Goal: Check status: Check status

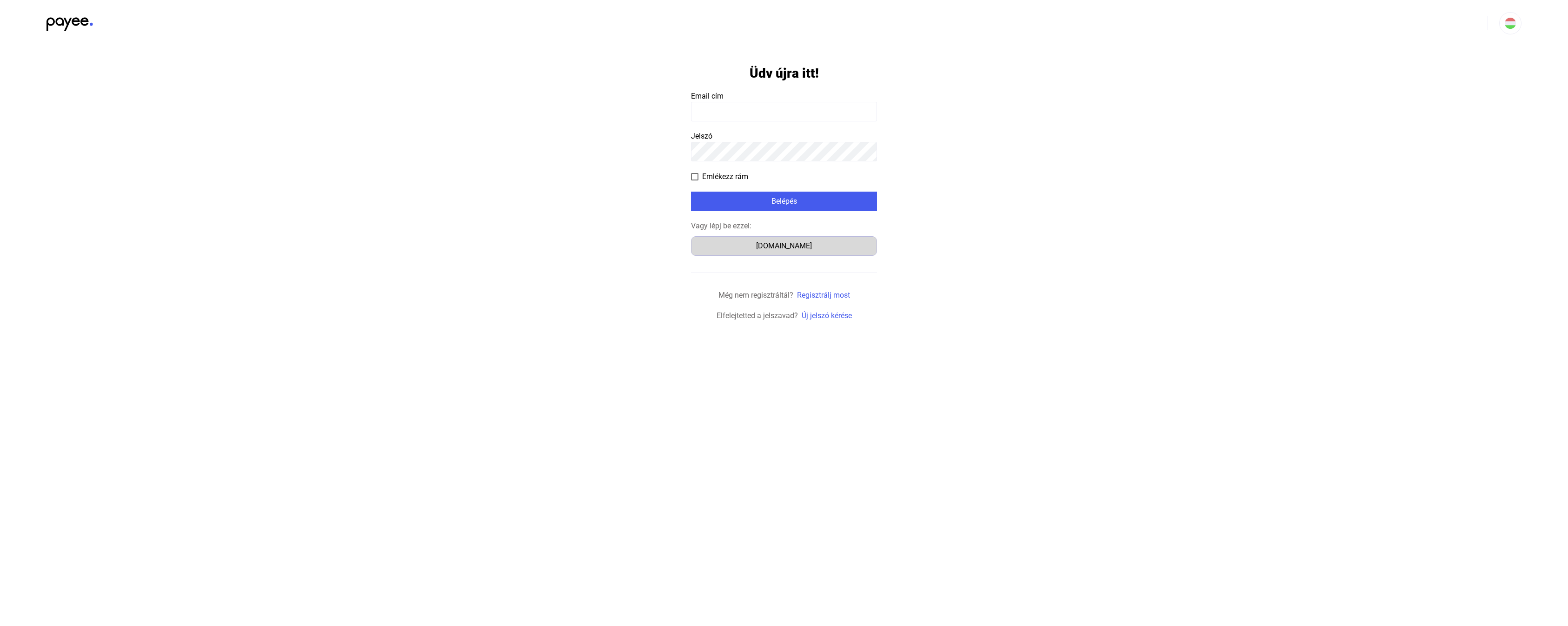
click at [794, 250] on div "[DOMAIN_NAME]" at bounding box center [784, 246] width 179 height 11
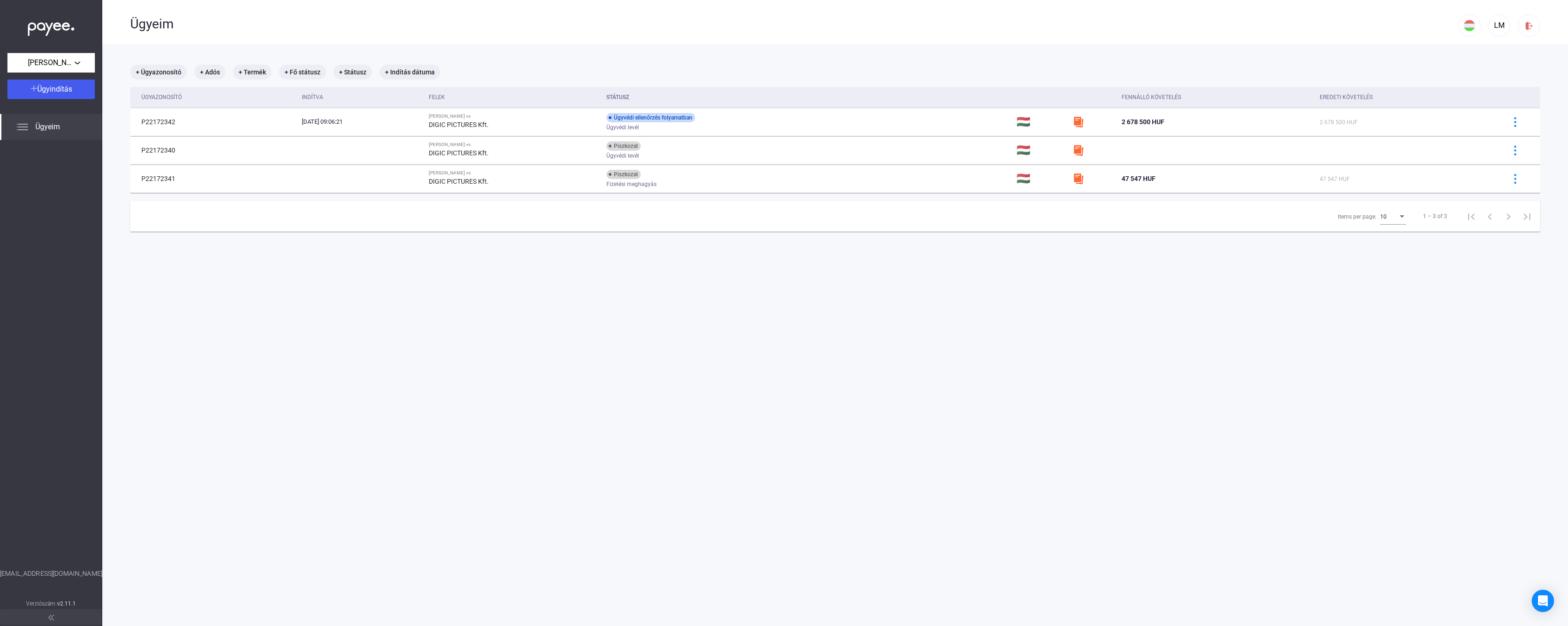
click at [592, 381] on main "+ Ügyazonosító + Adós + Termék + Fő státusz + Státusz + Indítás dátuma Ügyazono…" at bounding box center [835, 357] width 1466 height 626
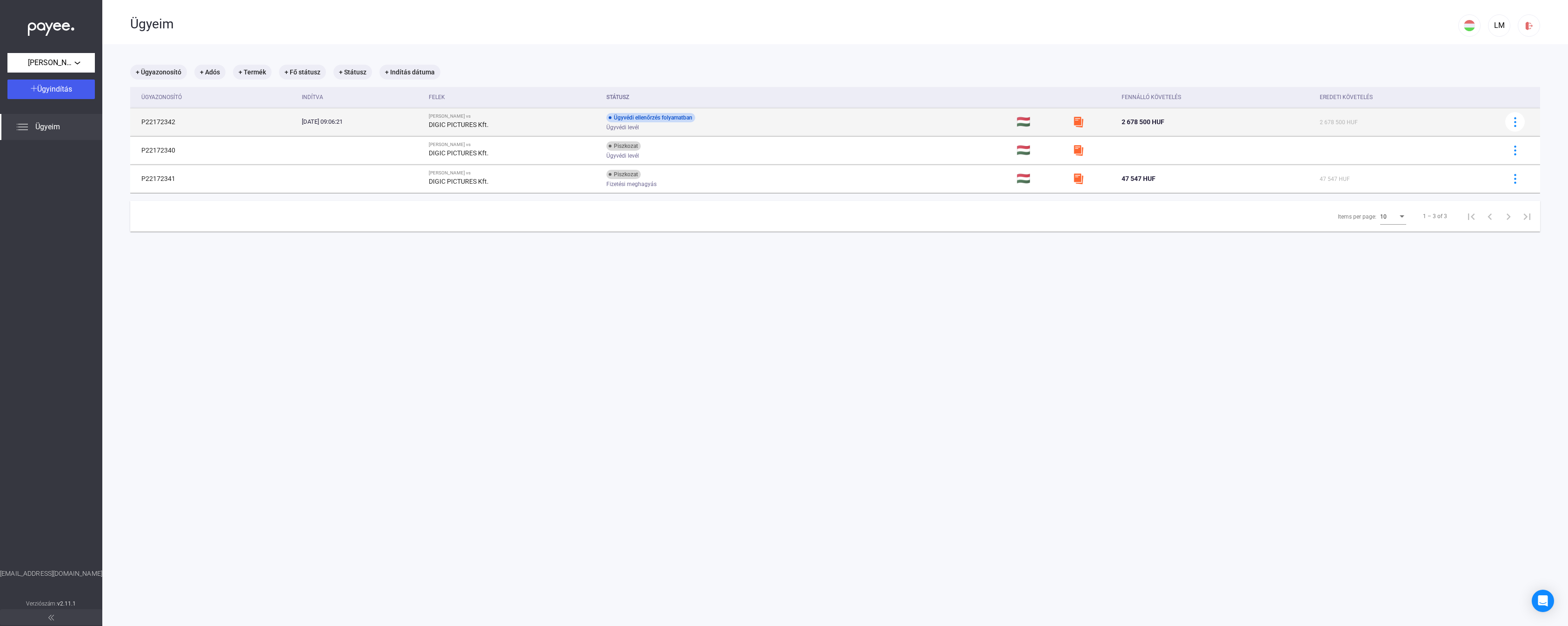
click at [755, 124] on div "Ügyvédi ellenőrzés folyamatban Ügyvédi levél" at bounding box center [680, 122] width 148 height 18
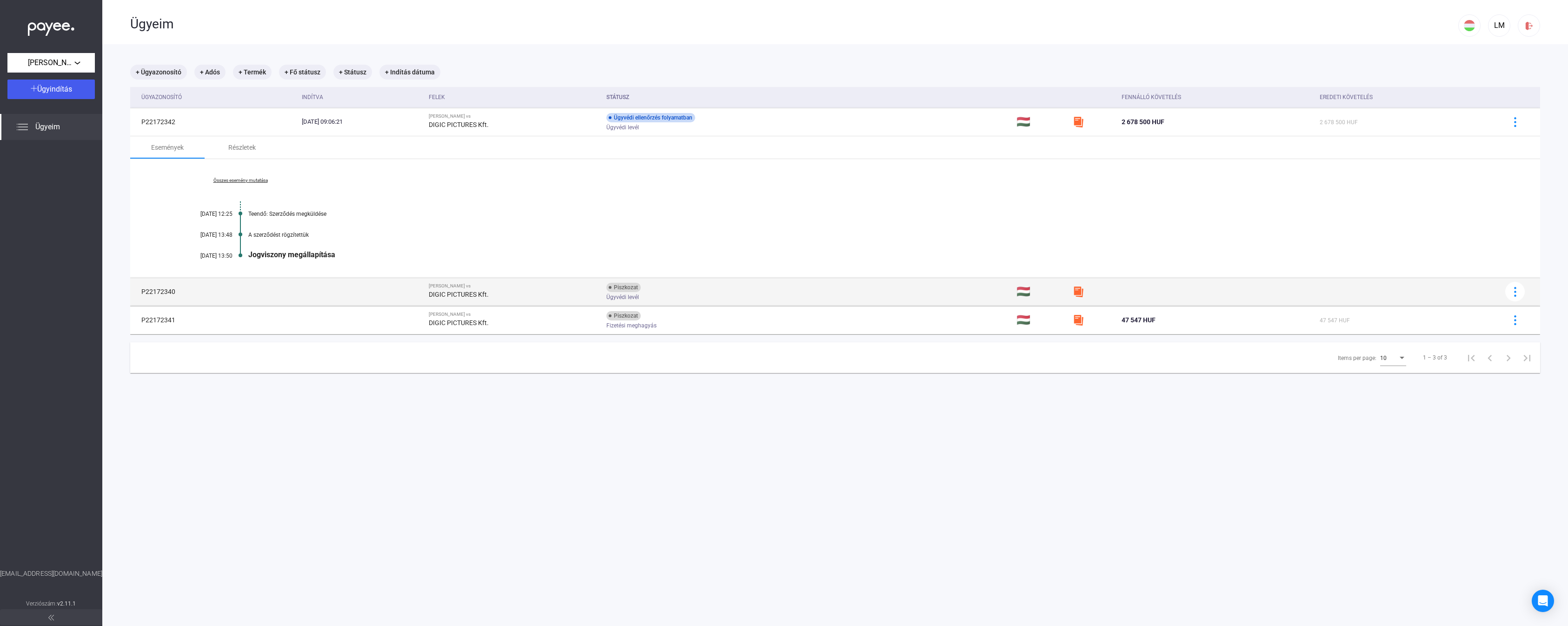
click at [745, 293] on div "Piszkozat Ügyvédi levél" at bounding box center [680, 292] width 148 height 18
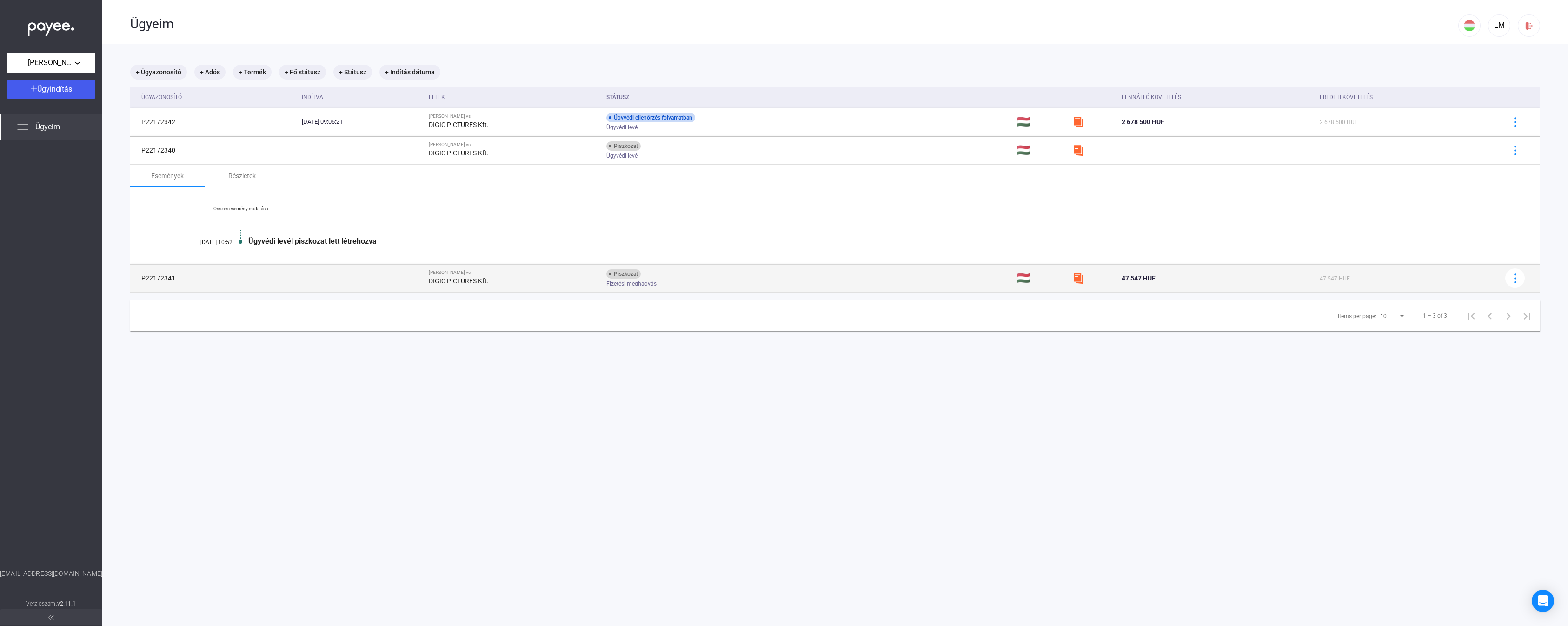
click at [726, 268] on td "Piszkozat Fizetési meghagyás" at bounding box center [807, 278] width 410 height 28
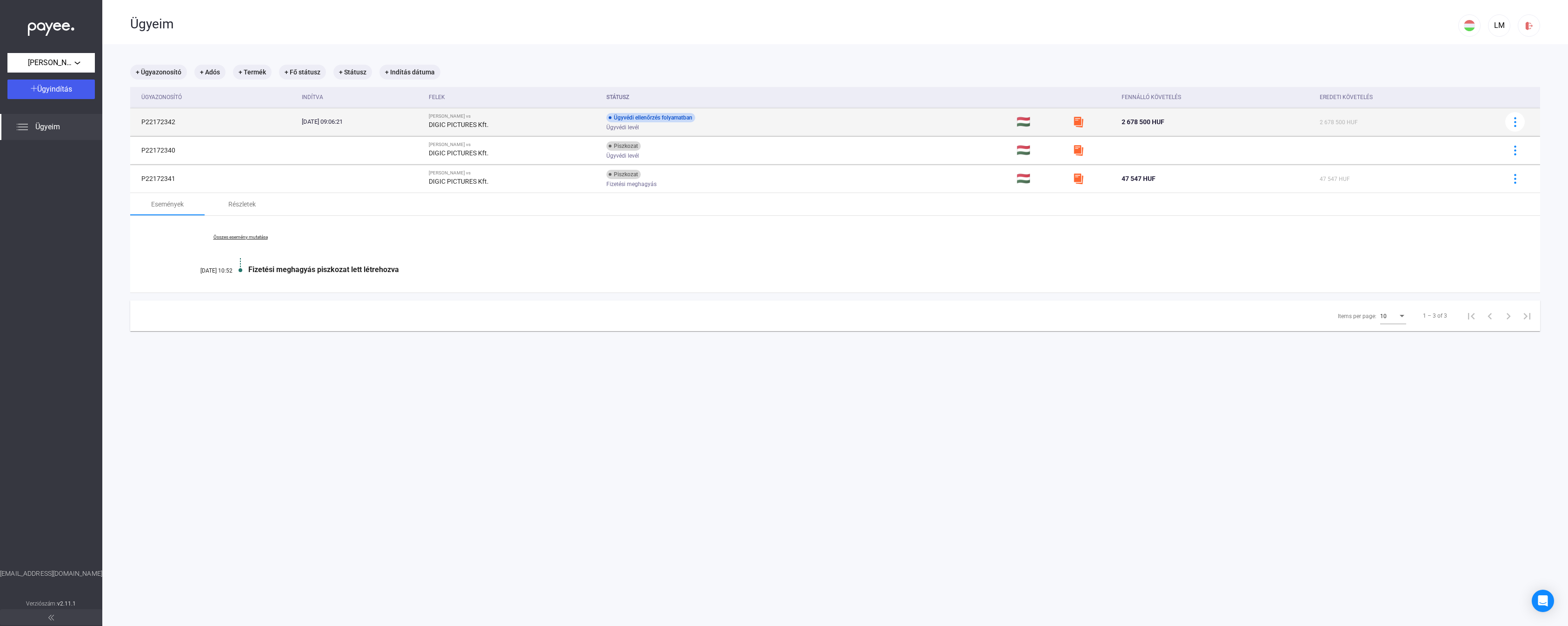
click at [422, 122] on div "2025.09.04. 09:06:21" at bounding box center [362, 121] width 120 height 9
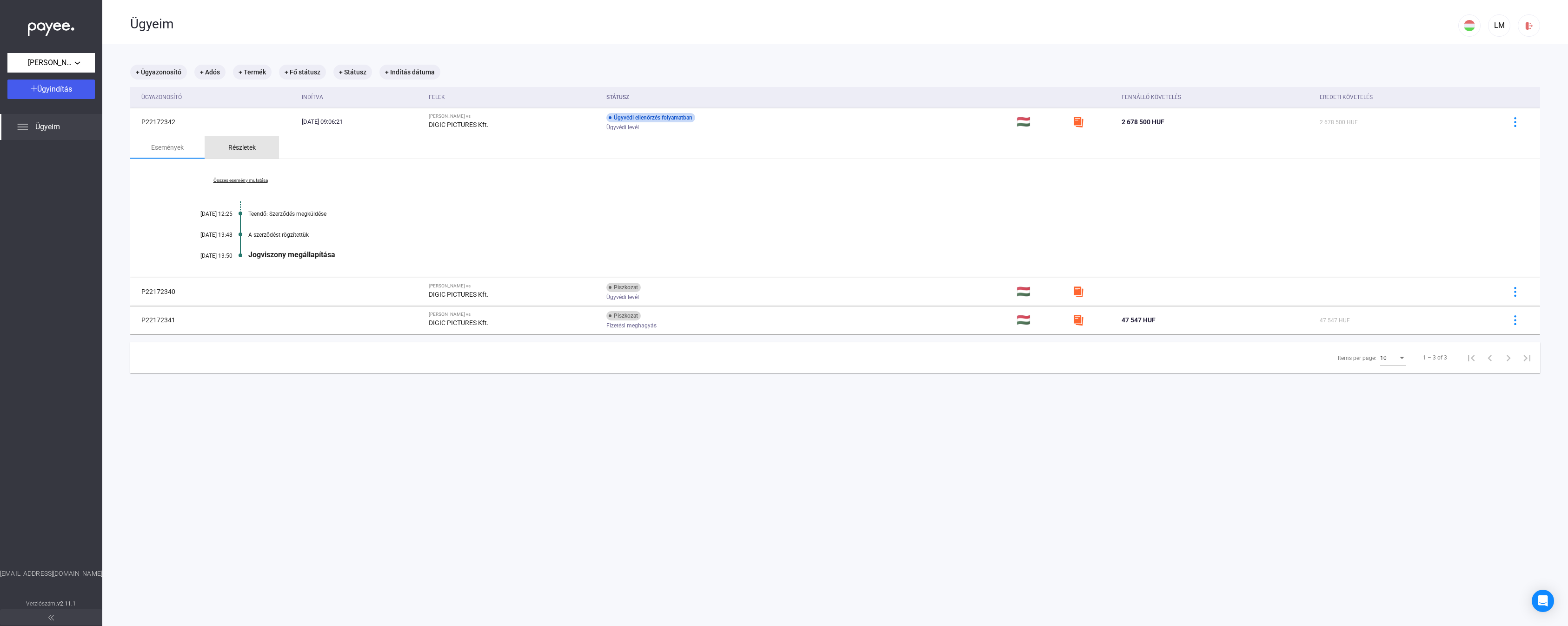
click at [236, 149] on div "Részletek" at bounding box center [242, 147] width 28 height 11
